Goal: Find specific page/section: Find specific page/section

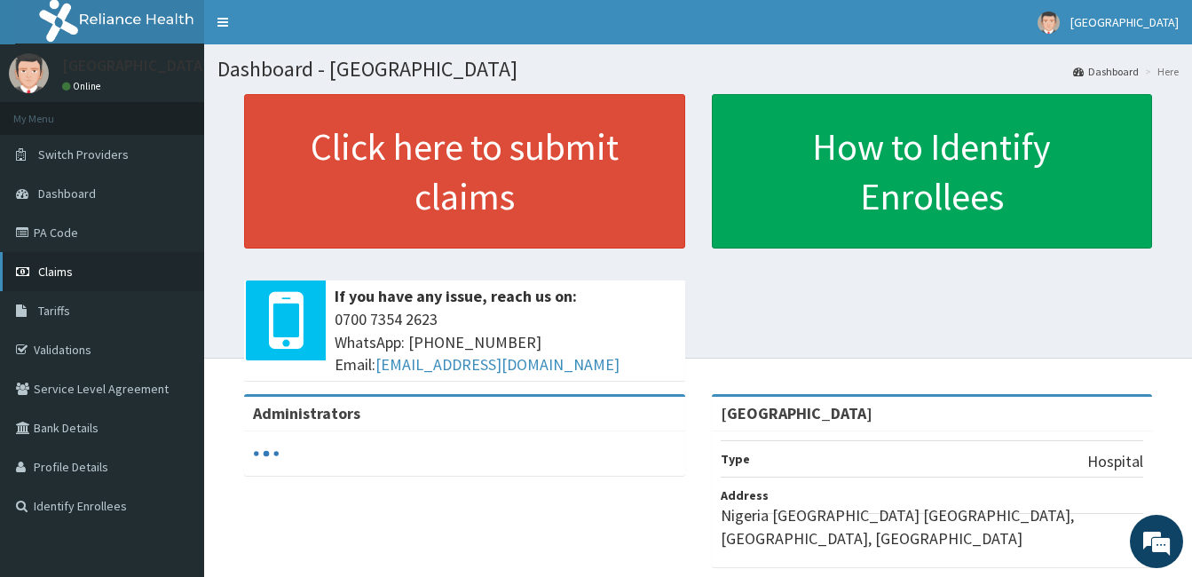
click at [54, 270] on span "Claims" at bounding box center [55, 272] width 35 height 16
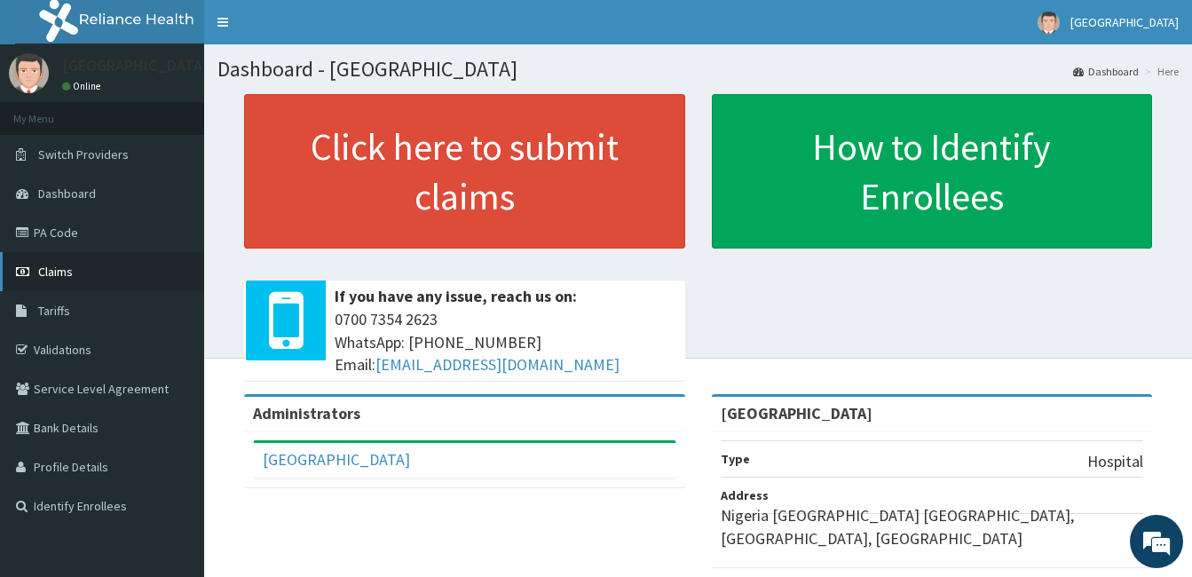
click at [57, 269] on span "Claims" at bounding box center [55, 272] width 35 height 16
